Goal: Task Accomplishment & Management: Manage account settings

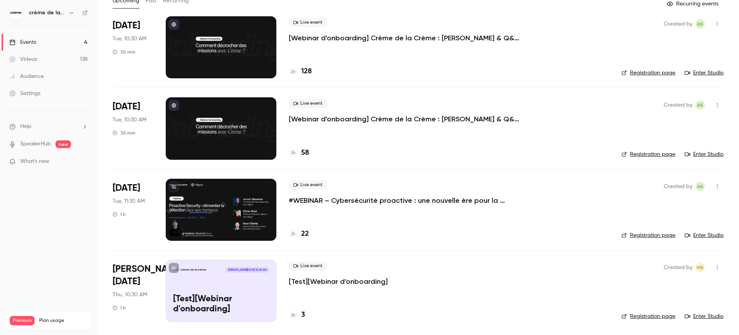
scroll to position [51, 0]
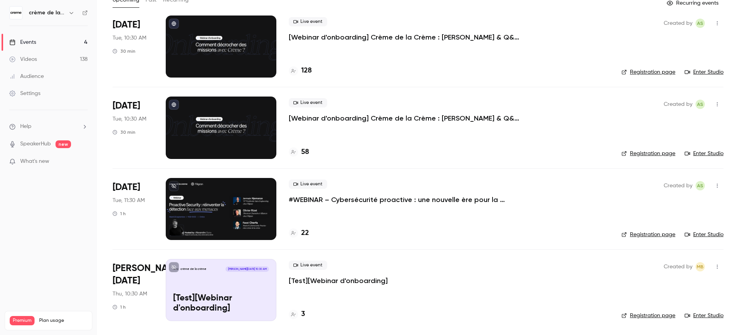
click at [324, 202] on p "#WEBINAR – Cybersécurité proactive : une nouvelle ère pour la détection des men…" at bounding box center [405, 199] width 233 height 9
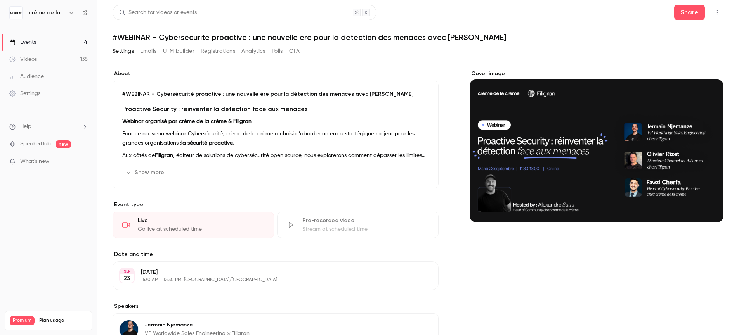
click at [250, 158] on p "Aux côtés de Filigran , éditeur de solutions de cybersécurité open source, nous…" at bounding box center [275, 155] width 306 height 9
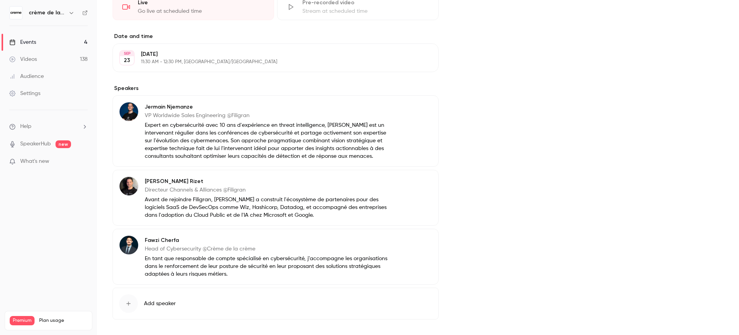
scroll to position [609, 0]
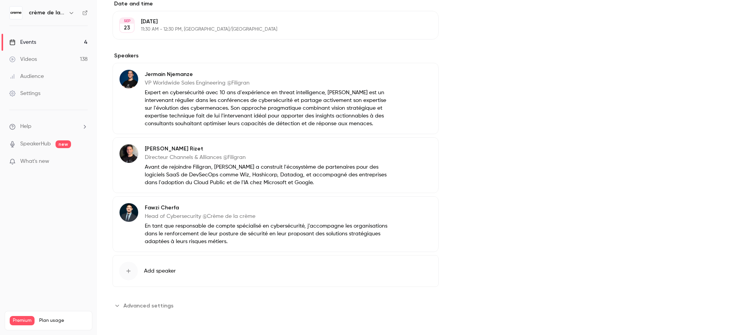
click at [201, 236] on p "En tant que responsable de compte spécialisé en cybersécurité, j’accompagne les…" at bounding box center [266, 233] width 243 height 23
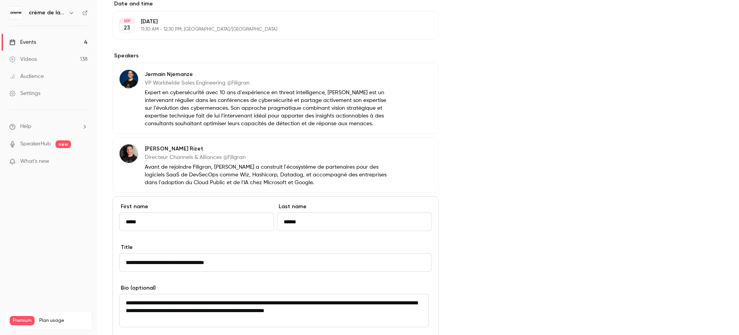
scroll to position [763, 0]
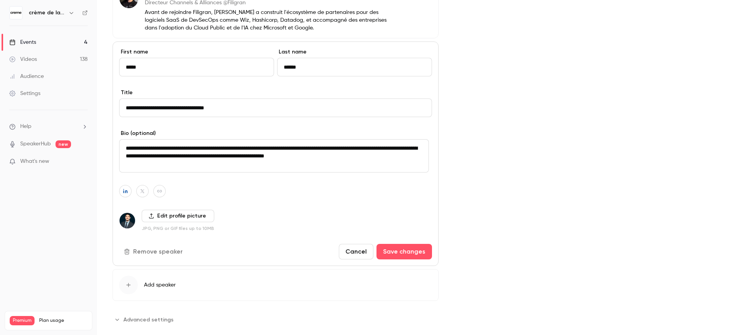
click at [288, 149] on textarea "**********" at bounding box center [274, 155] width 310 height 33
click at [186, 160] on textarea "**********" at bounding box center [274, 155] width 310 height 33
drag, startPoint x: 186, startPoint y: 160, endPoint x: 227, endPoint y: 158, distance: 40.8
click at [186, 160] on textarea "**********" at bounding box center [274, 155] width 310 height 33
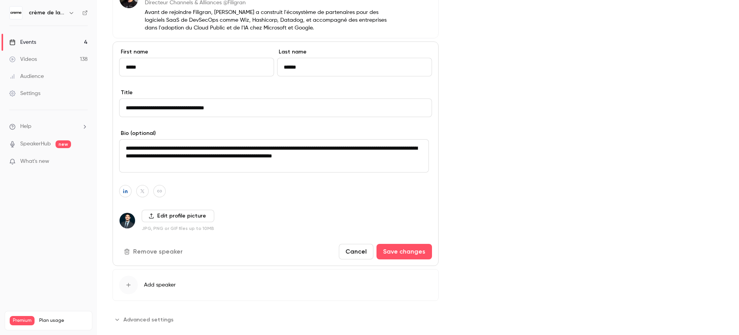
click at [256, 156] on textarea "**********" at bounding box center [274, 155] width 310 height 33
type textarea "**********"
click at [410, 254] on button "Save changes" at bounding box center [403, 252] width 55 height 16
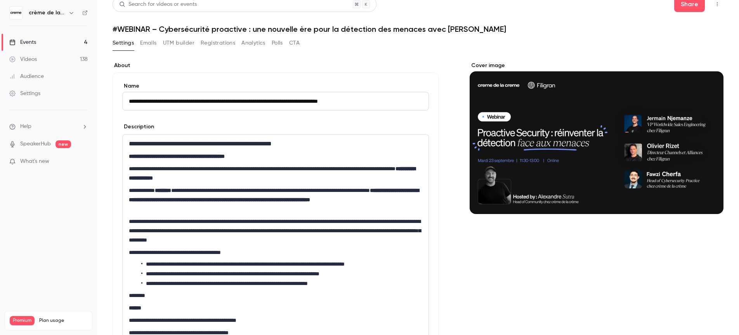
scroll to position [0, 0]
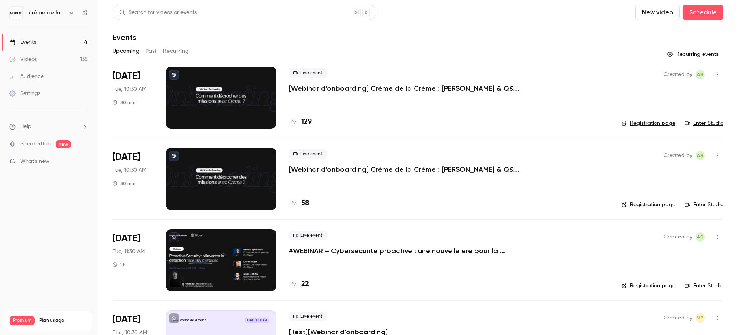
click at [355, 92] on p "[Webinar d'onboarding] Crème de la Crème : [PERSON_NAME] & Q&A par [PERSON_NAME]" at bounding box center [405, 88] width 233 height 9
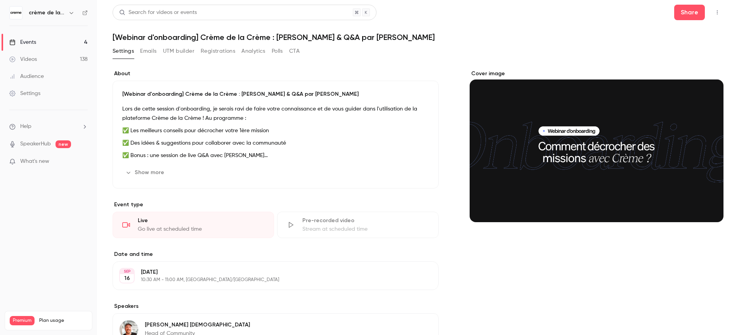
click at [140, 57] on div "Settings Emails UTM builder Registrations Analytics Polls CTA" at bounding box center [205, 51] width 187 height 12
click at [144, 52] on button "Emails" at bounding box center [148, 51] width 16 height 12
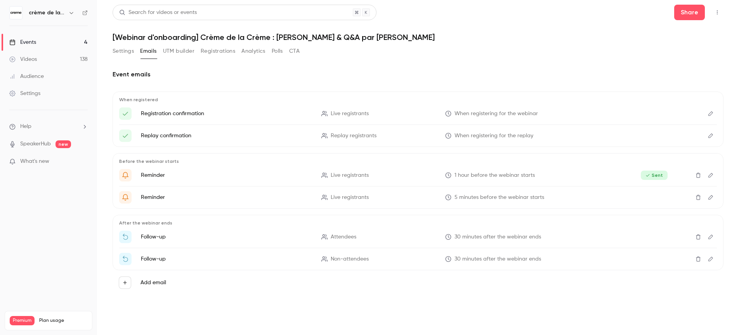
click at [209, 49] on button "Registrations" at bounding box center [218, 51] width 35 height 12
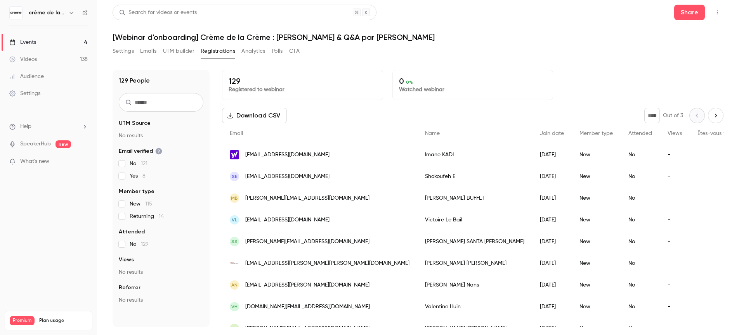
scroll to position [803, 0]
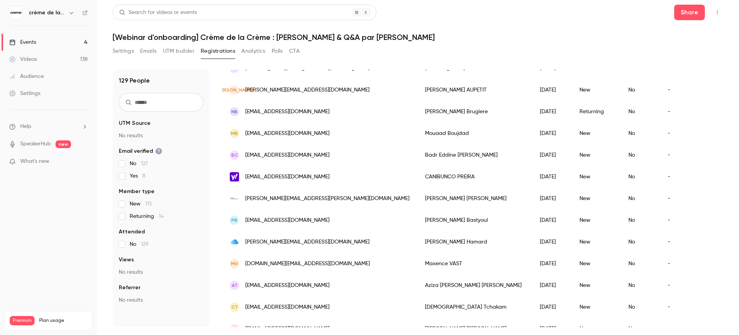
click at [316, 201] on div "christophe.reischl@free.fr" at bounding box center [319, 199] width 195 height 22
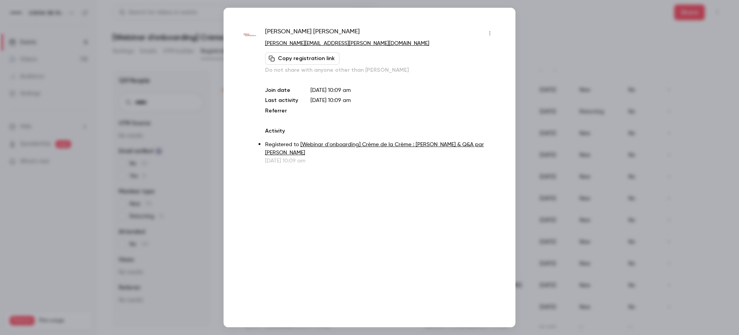
click at [285, 59] on button "Copy registration link" at bounding box center [302, 58] width 74 height 12
click at [564, 45] on div at bounding box center [369, 167] width 739 height 335
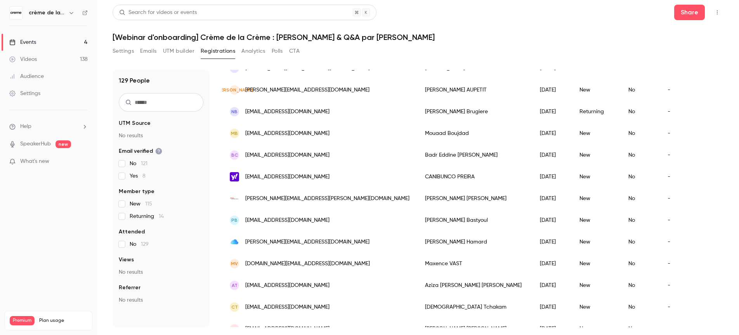
click at [30, 43] on div "Events" at bounding box center [22, 42] width 27 height 8
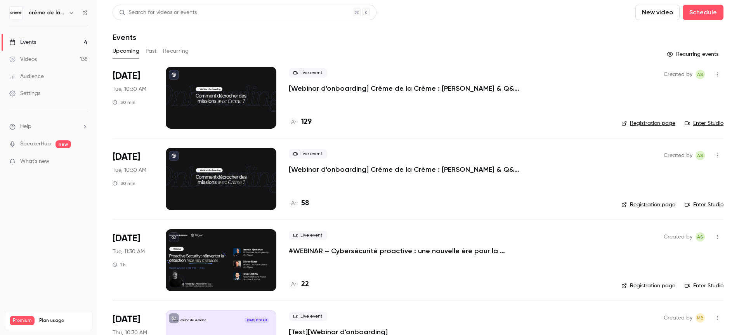
click at [360, 251] on p "#WEBINAR – Cybersécurité proactive : une nouvelle ère pour la détection des men…" at bounding box center [405, 250] width 233 height 9
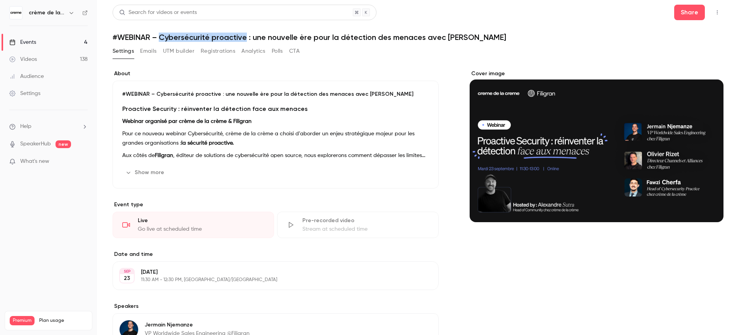
drag, startPoint x: 161, startPoint y: 38, endPoint x: 246, endPoint y: 38, distance: 85.7
click at [246, 38] on h1 "#WEBINAR – Cybersécurité proactive : une nouvelle ère pour la détection des men…" at bounding box center [417, 37] width 611 height 9
click at [469, 35] on h1 "#WEBINAR – Cybersécurité proactive : une nouvelle ère pour la détection des men…" at bounding box center [417, 37] width 611 height 9
copy h1 "Cybersécurité proactive : une nouvelle ère pour la détection des menaces avec F…"
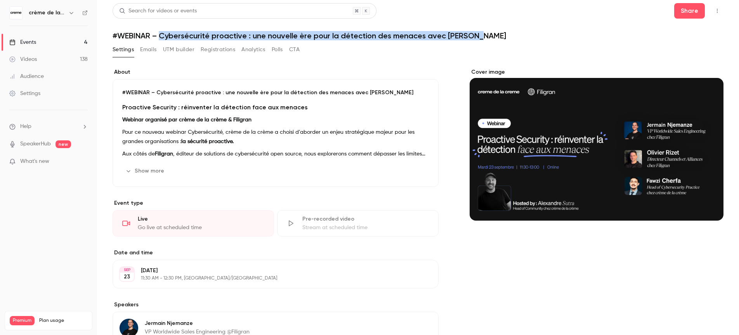
click at [140, 173] on button "Show more" at bounding box center [145, 171] width 47 height 12
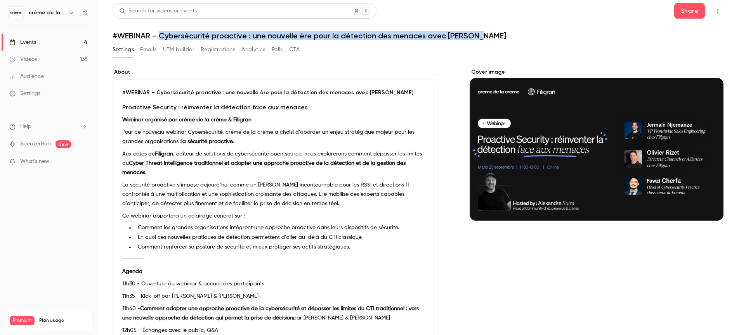
click at [426, 36] on h1 "#WEBINAR – Cybersécurité proactive : une nouvelle ère pour la détection des men…" at bounding box center [417, 35] width 611 height 9
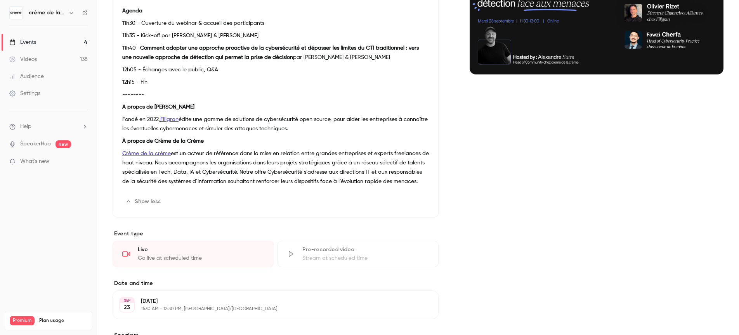
scroll to position [149, 0]
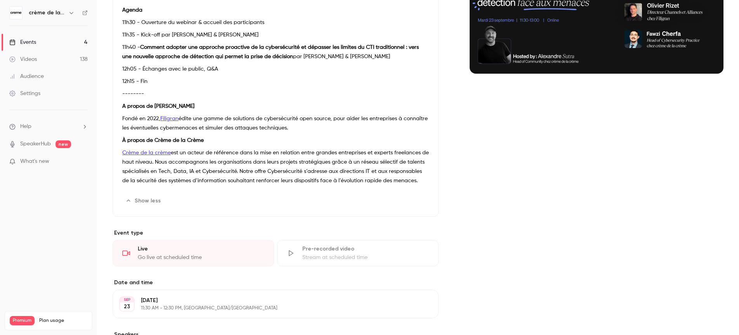
click at [251, 89] on p "--------" at bounding box center [275, 93] width 306 height 9
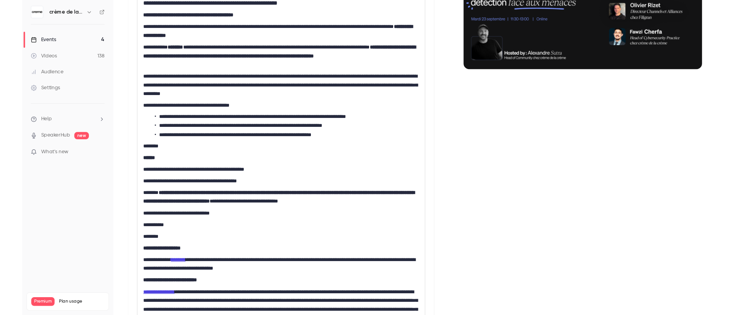
scroll to position [0, 0]
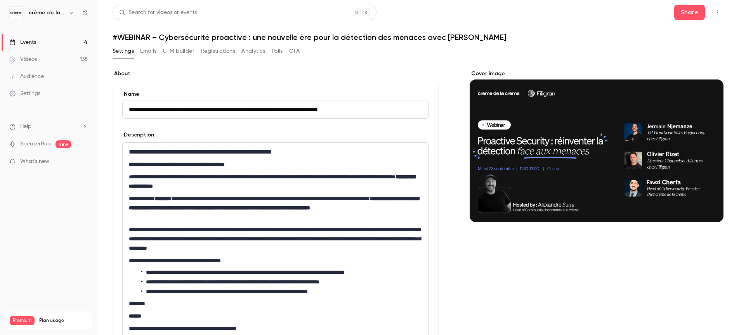
click at [32, 37] on link "Events 4" at bounding box center [48, 42] width 97 height 17
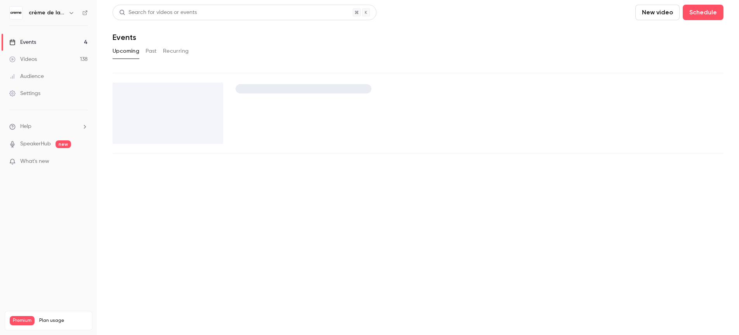
click at [29, 43] on div "Events" at bounding box center [22, 42] width 27 height 8
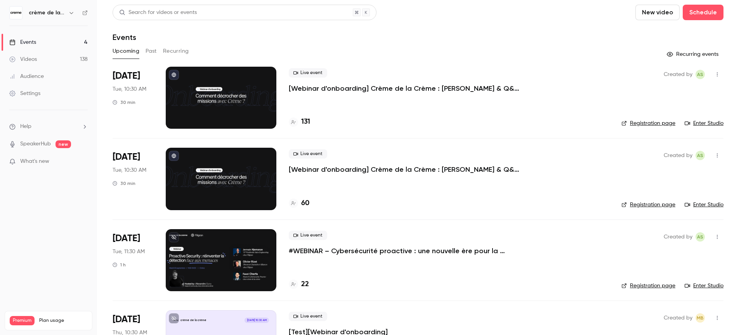
click at [646, 124] on link "Registration page" at bounding box center [648, 123] width 54 height 8
click at [709, 126] on link "Enter Studio" at bounding box center [703, 123] width 39 height 8
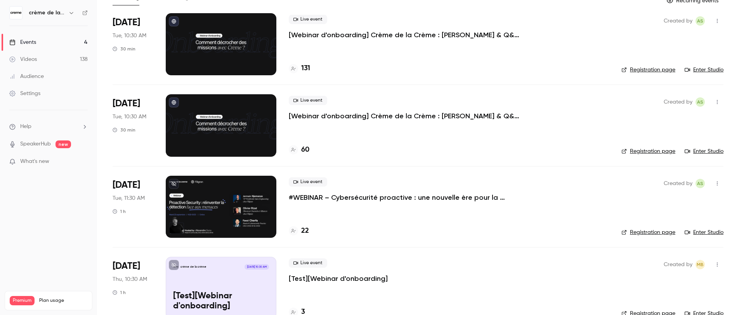
scroll to position [59, 0]
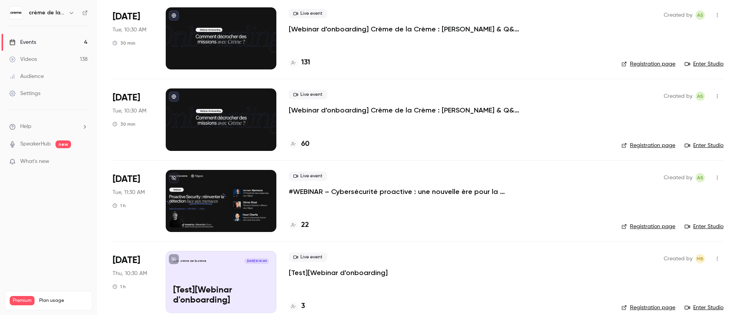
click at [655, 227] on link "Registration page" at bounding box center [648, 227] width 54 height 8
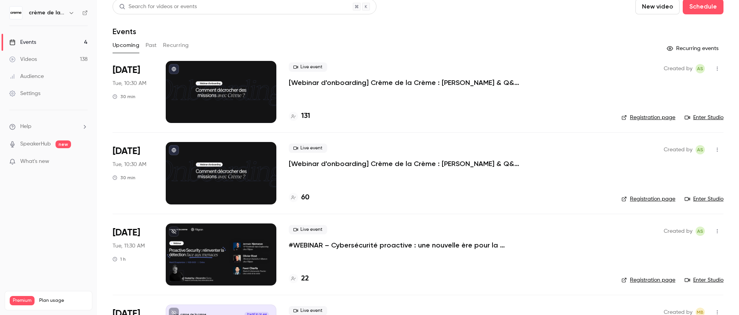
scroll to position [0, 0]
